Goal: Find specific page/section: Find specific page/section

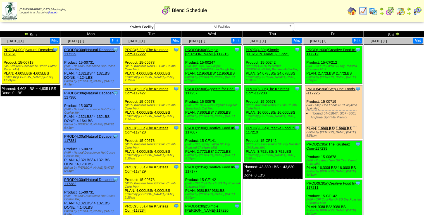
click at [376, 13] on img at bounding box center [373, 11] width 9 height 9
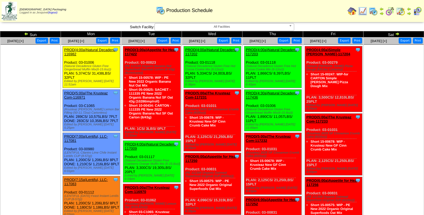
click at [392, 11] on img at bounding box center [390, 11] width 9 height 9
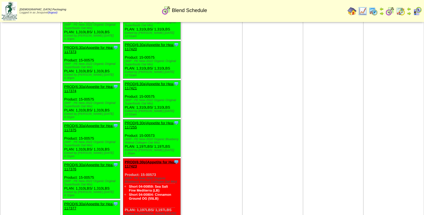
scroll to position [671, 0]
